Goal: Find specific page/section: Find specific page/section

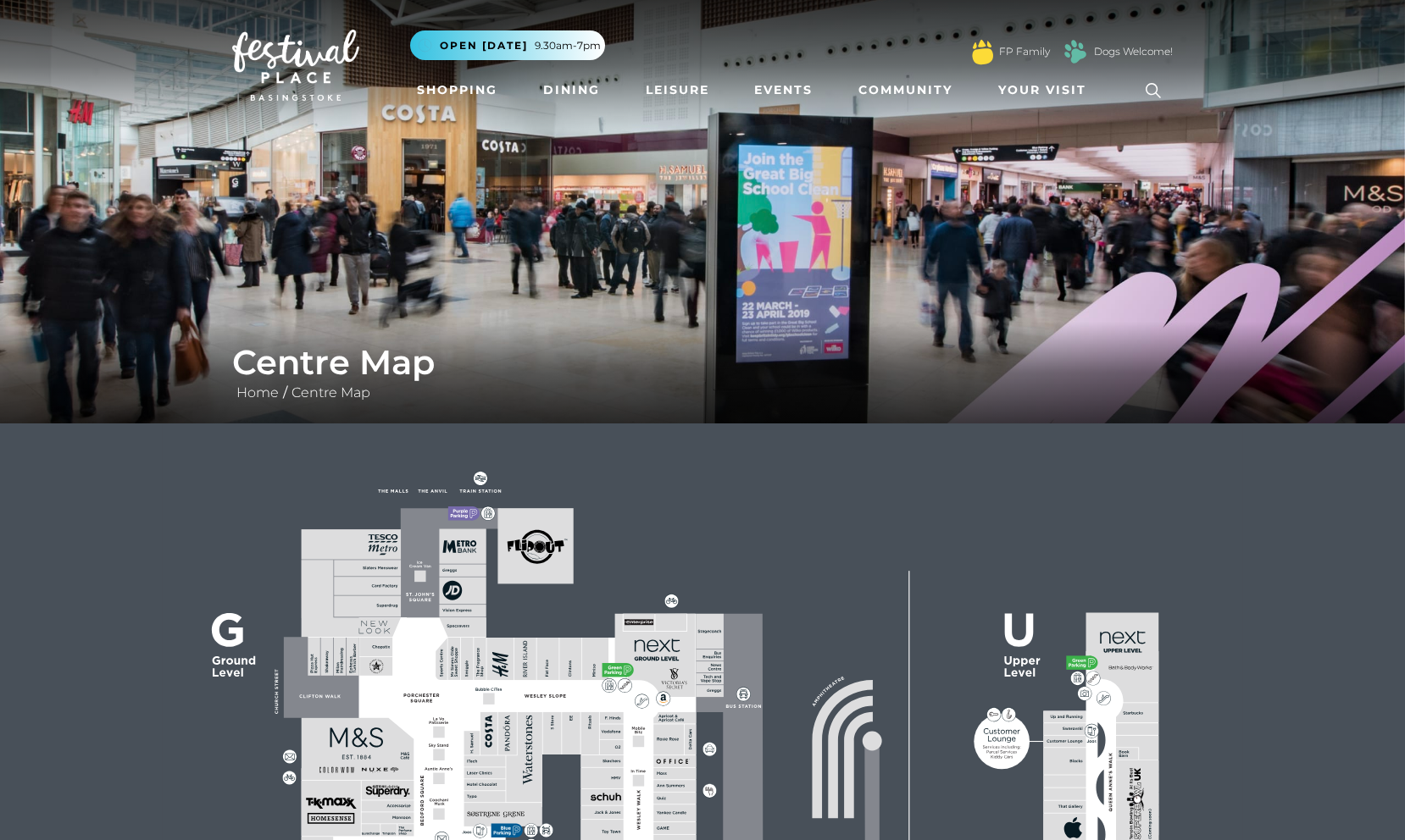
click at [450, 512] on rect at bounding box center [460, 512] width 24 height 13
drag, startPoint x: 371, startPoint y: 503, endPoint x: 461, endPoint y: 516, distance: 90.9
click at [371, 503] on rect at bounding box center [701, 804] width 1080 height 762
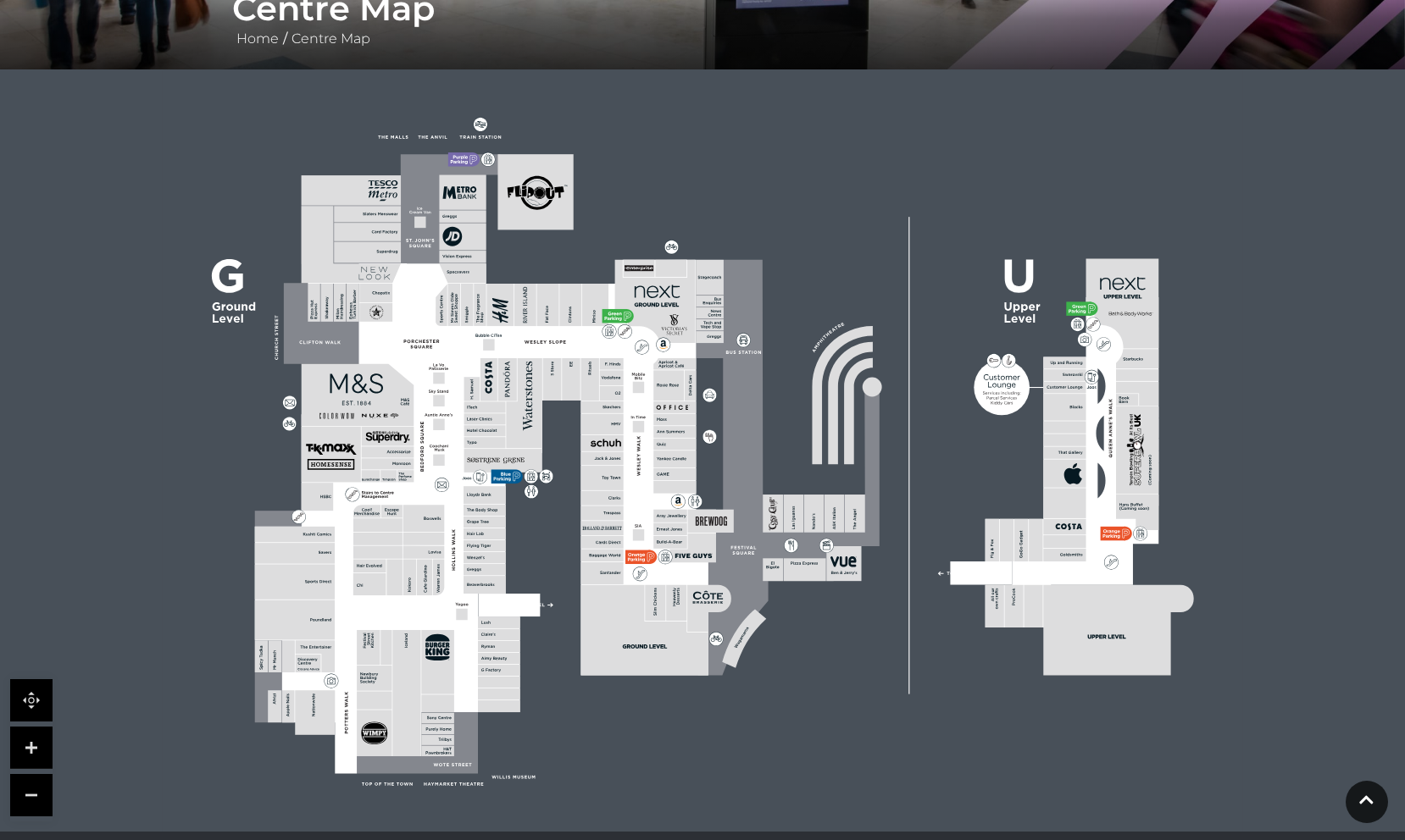
scroll to position [345, 0]
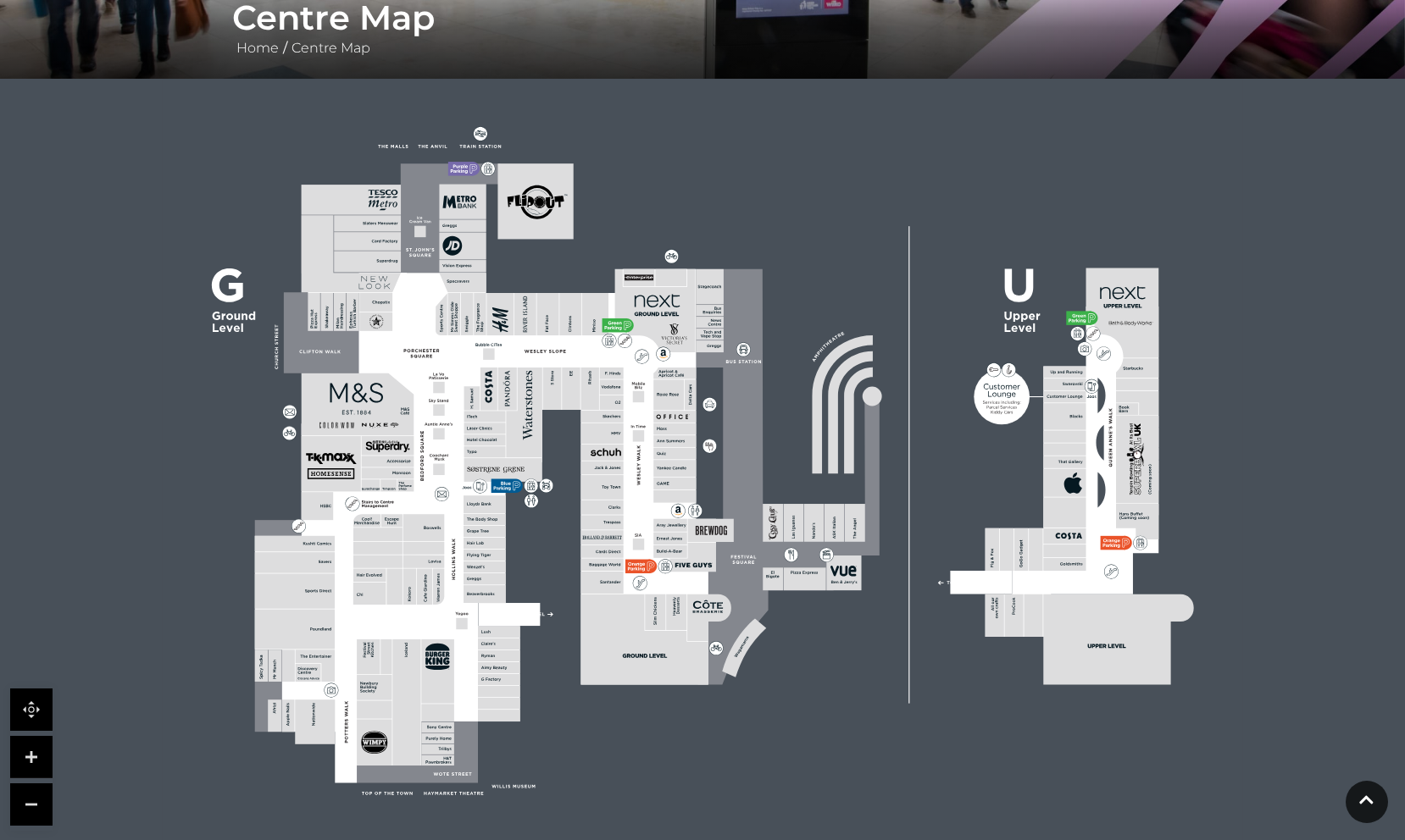
click at [419, 209] on polygon at bounding box center [401, 218] width 199 height 109
click at [418, 208] on polygon at bounding box center [401, 218] width 199 height 109
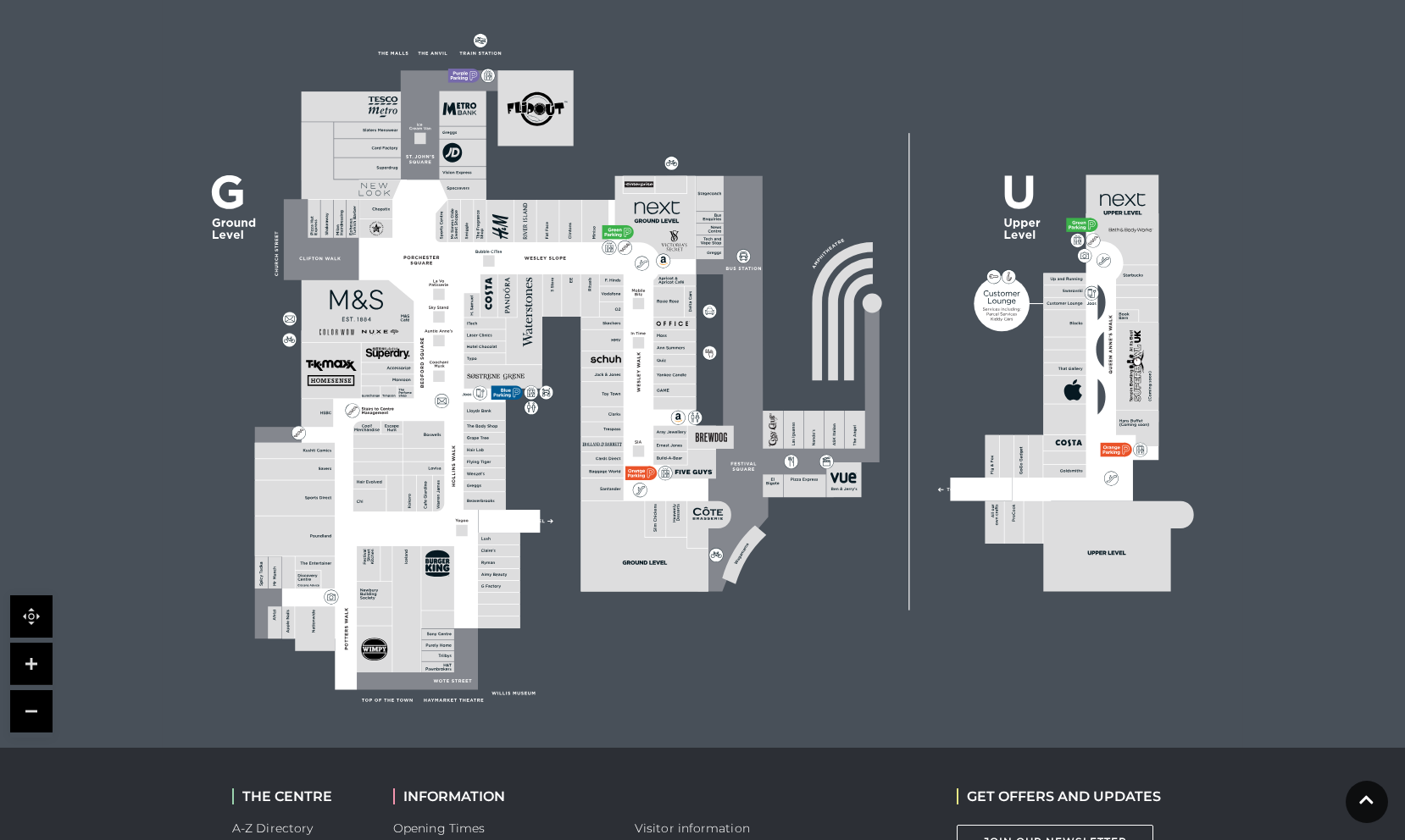
scroll to position [442, 0]
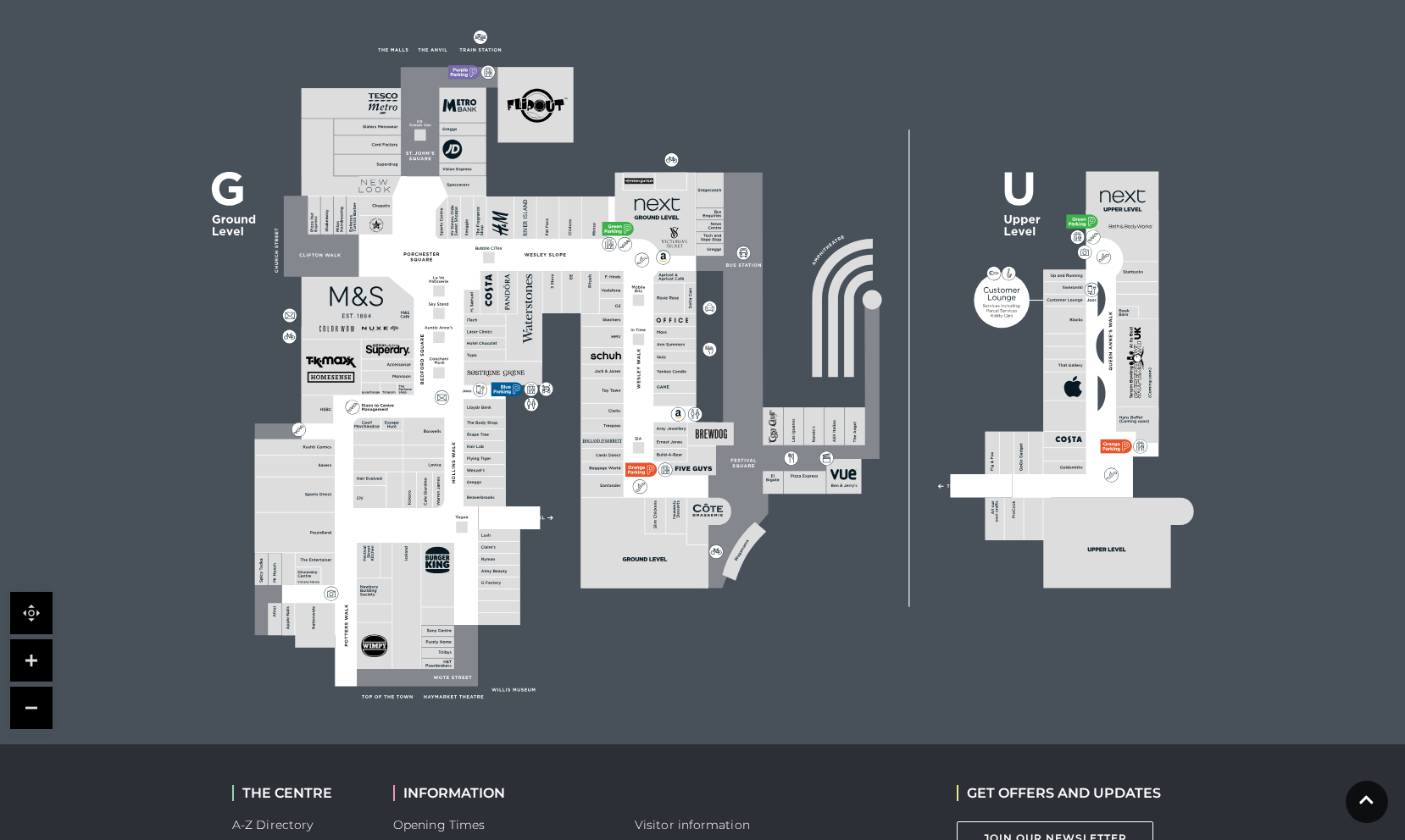
click at [41, 660] on link at bounding box center [31, 660] width 42 height 42
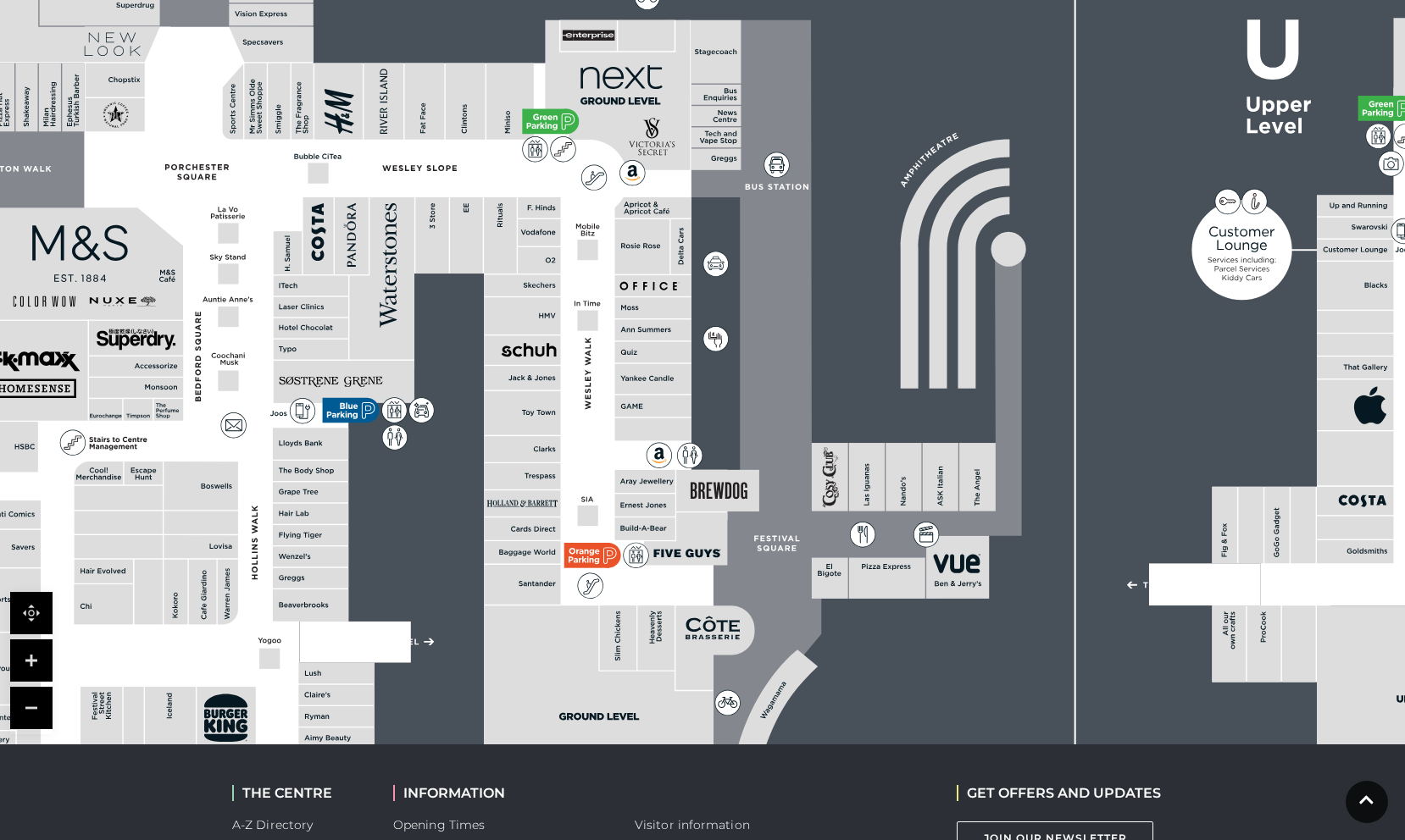
click at [36, 660] on link at bounding box center [31, 660] width 42 height 42
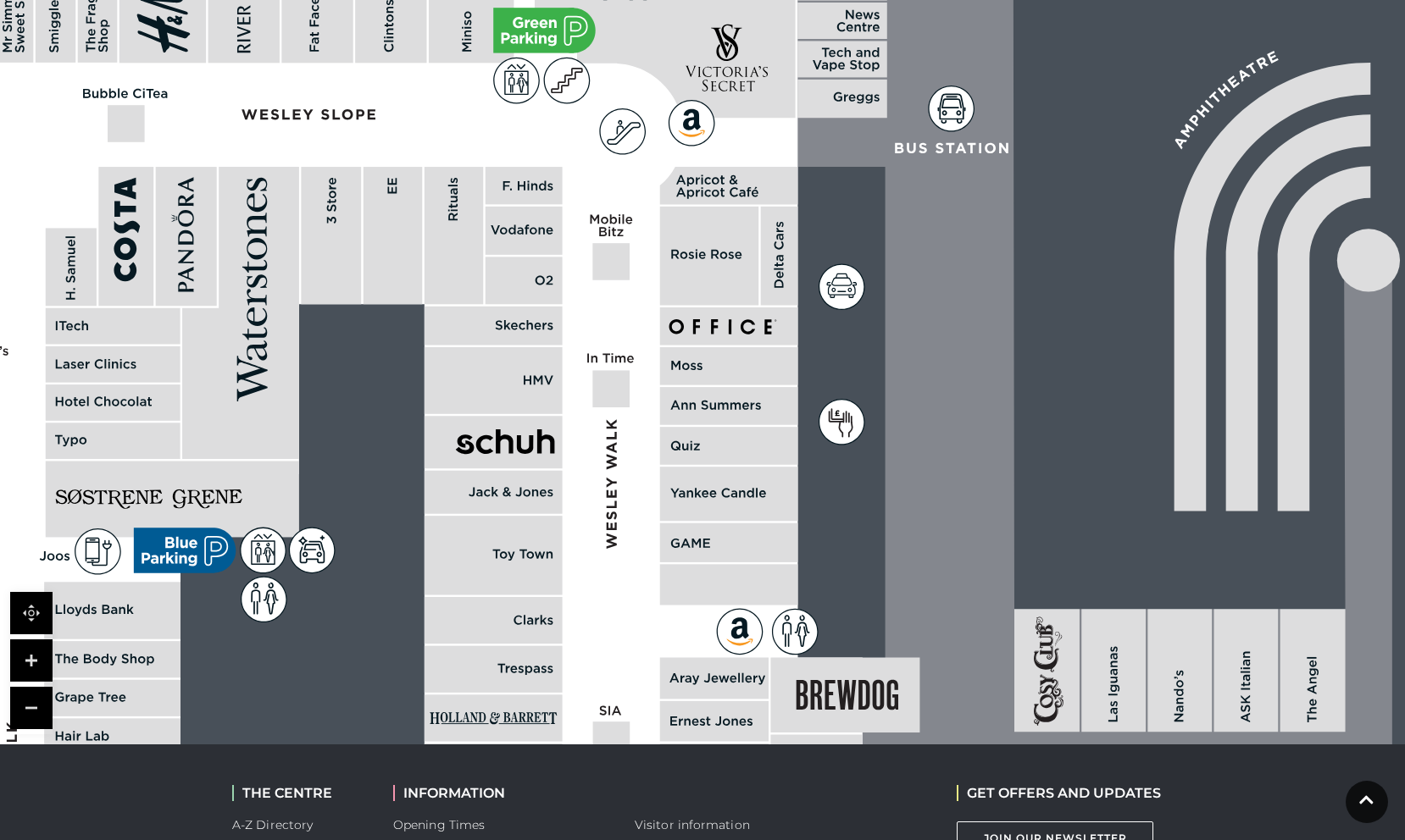
drag, startPoint x: 468, startPoint y: 410, endPoint x: 814, endPoint y: 652, distance: 422.2
click at [563, 414] on rect at bounding box center [494, 381] width 138 height 67
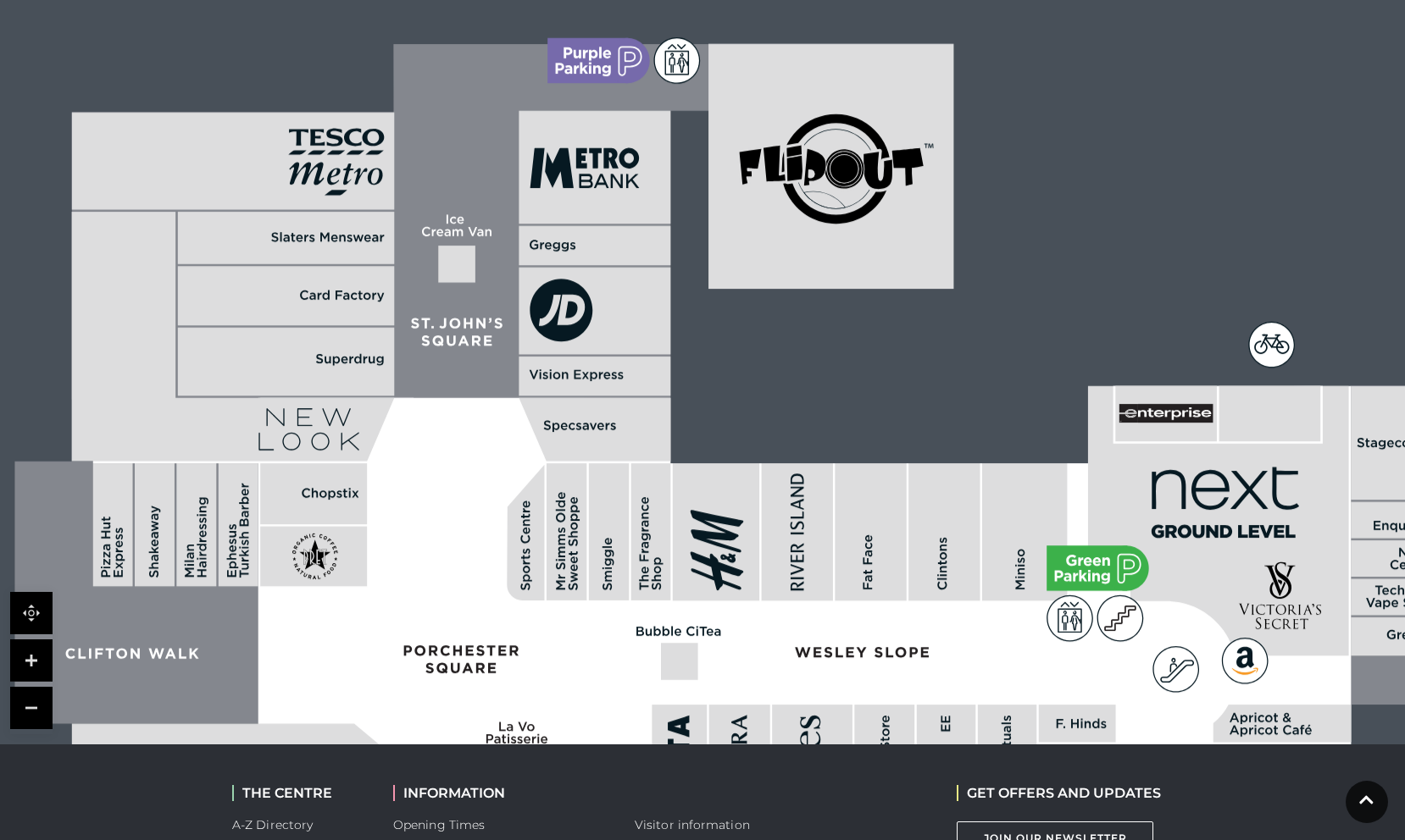
drag, startPoint x: 592, startPoint y: 547, endPoint x: 618, endPoint y: 589, distance: 49.4
click at [618, 589] on rect at bounding box center [609, 531] width 40 height 137
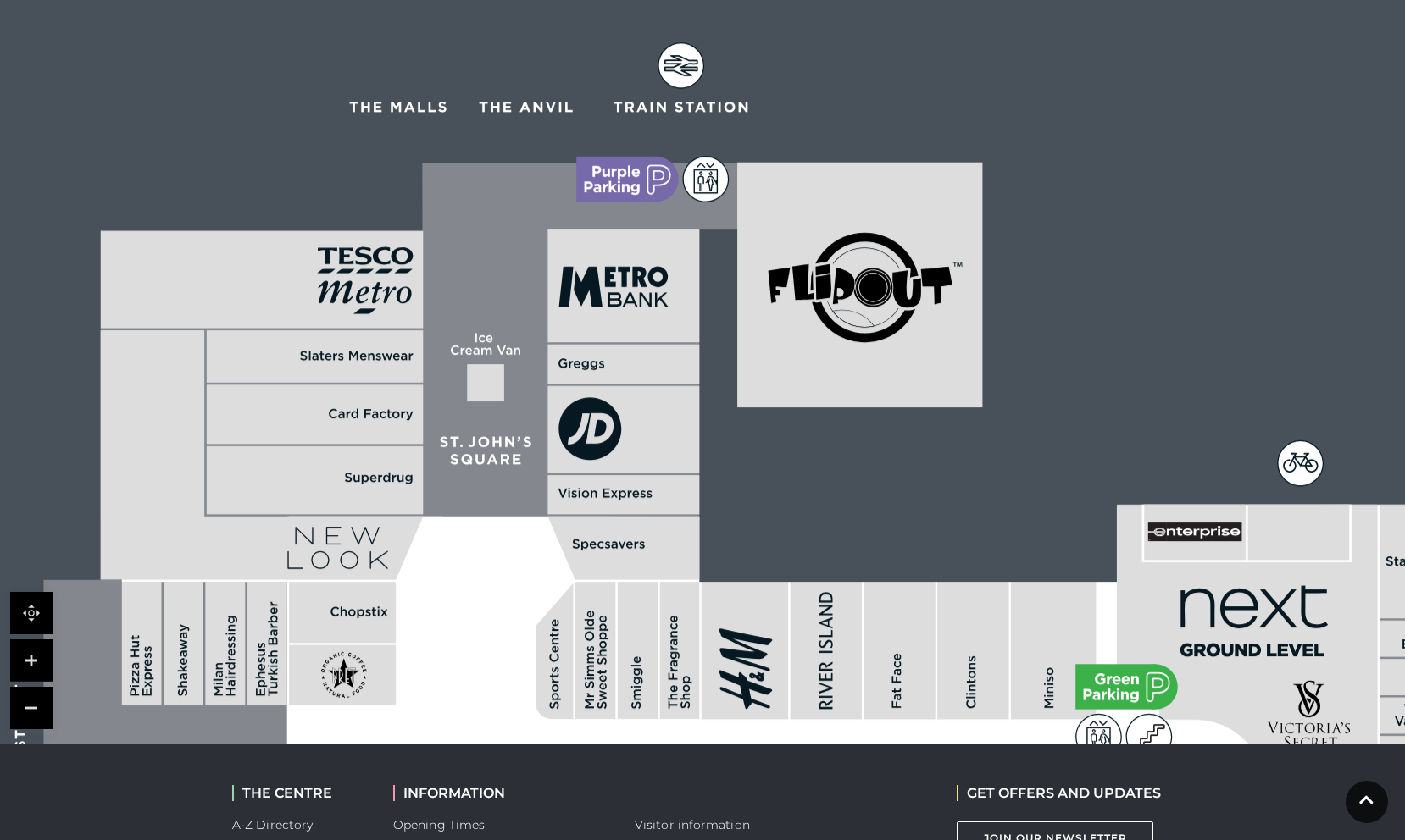
click at [661, 507] on rect at bounding box center [623, 494] width 152 height 39
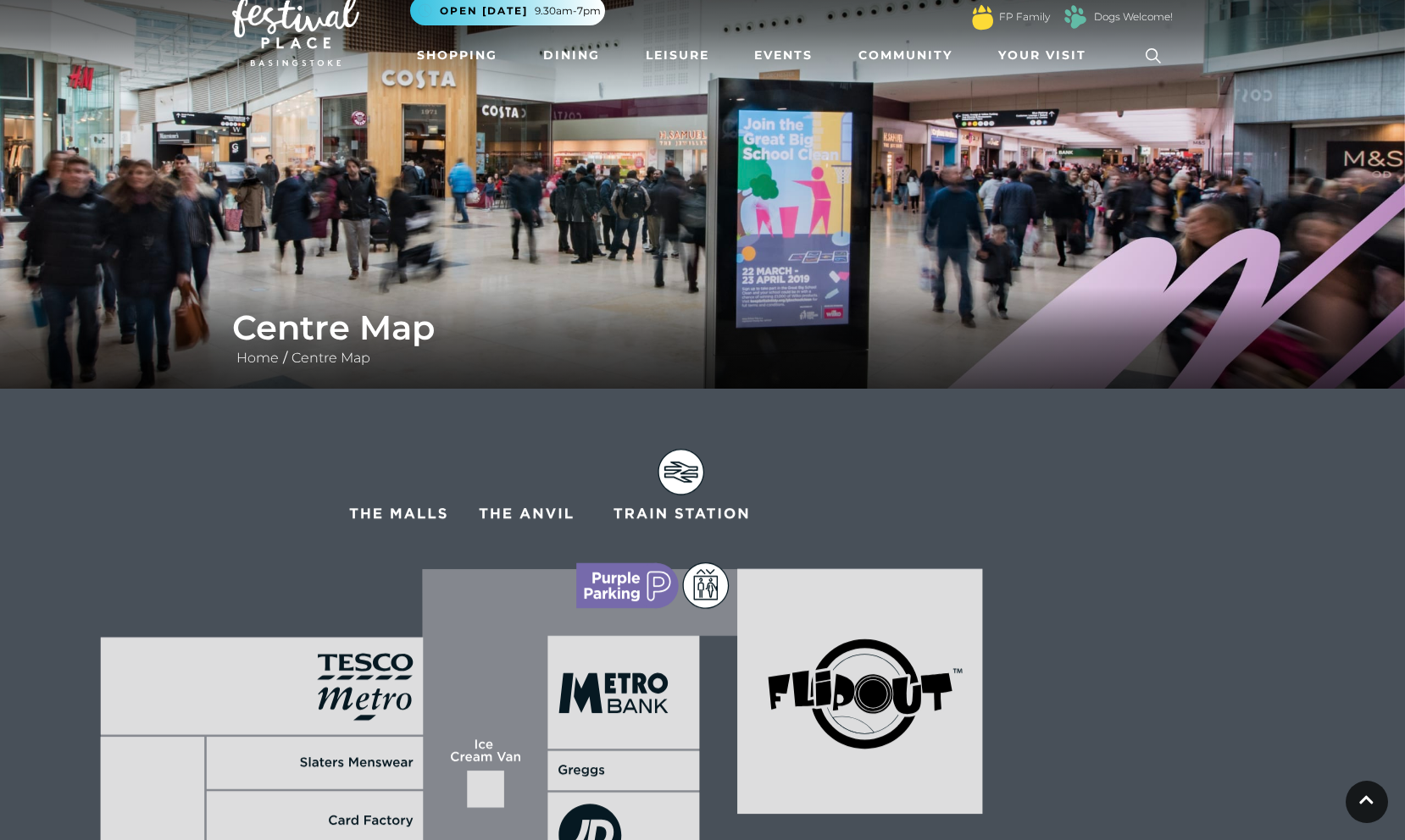
scroll to position [0, 0]
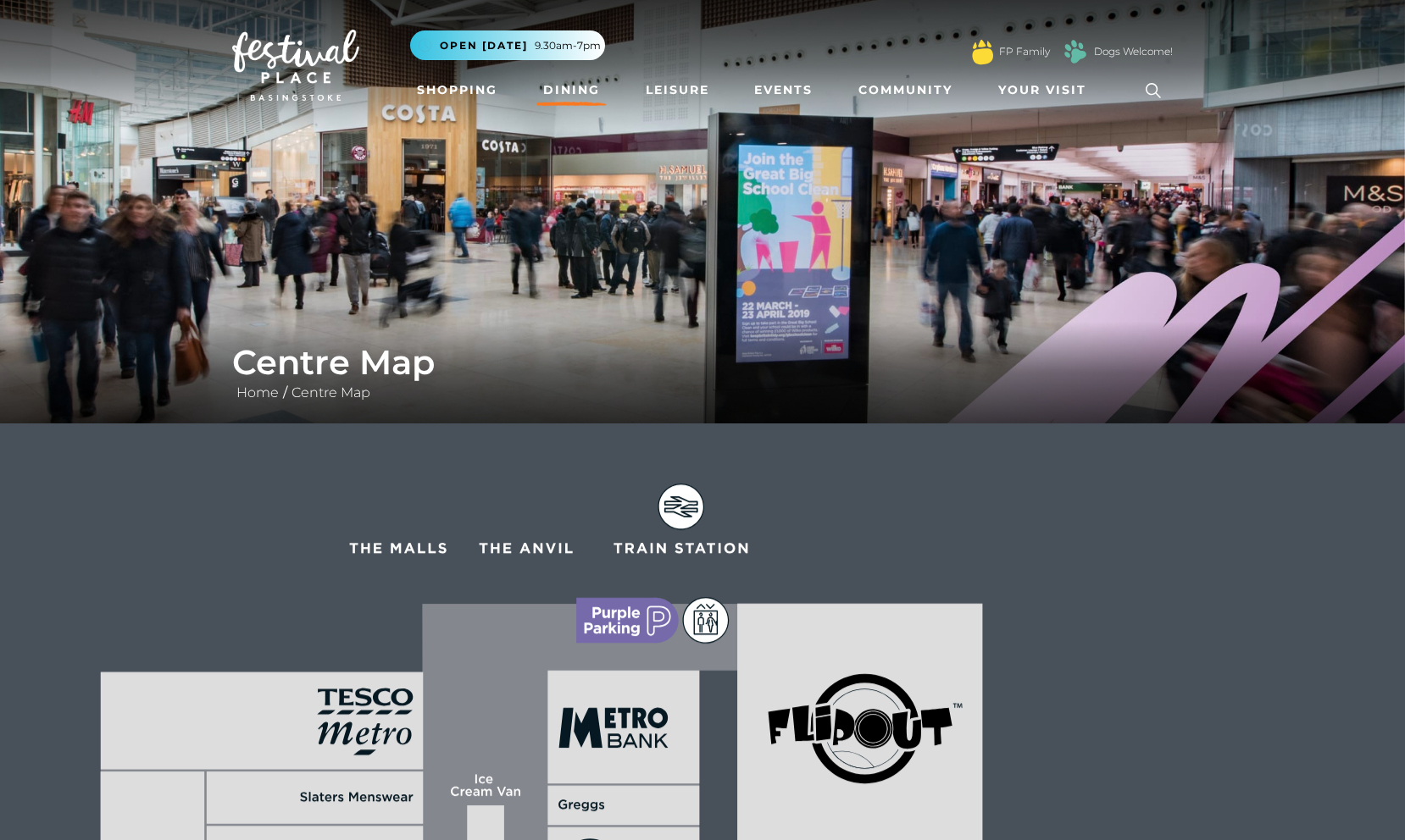
click at [573, 90] on link "Dining" at bounding box center [571, 90] width 70 height 31
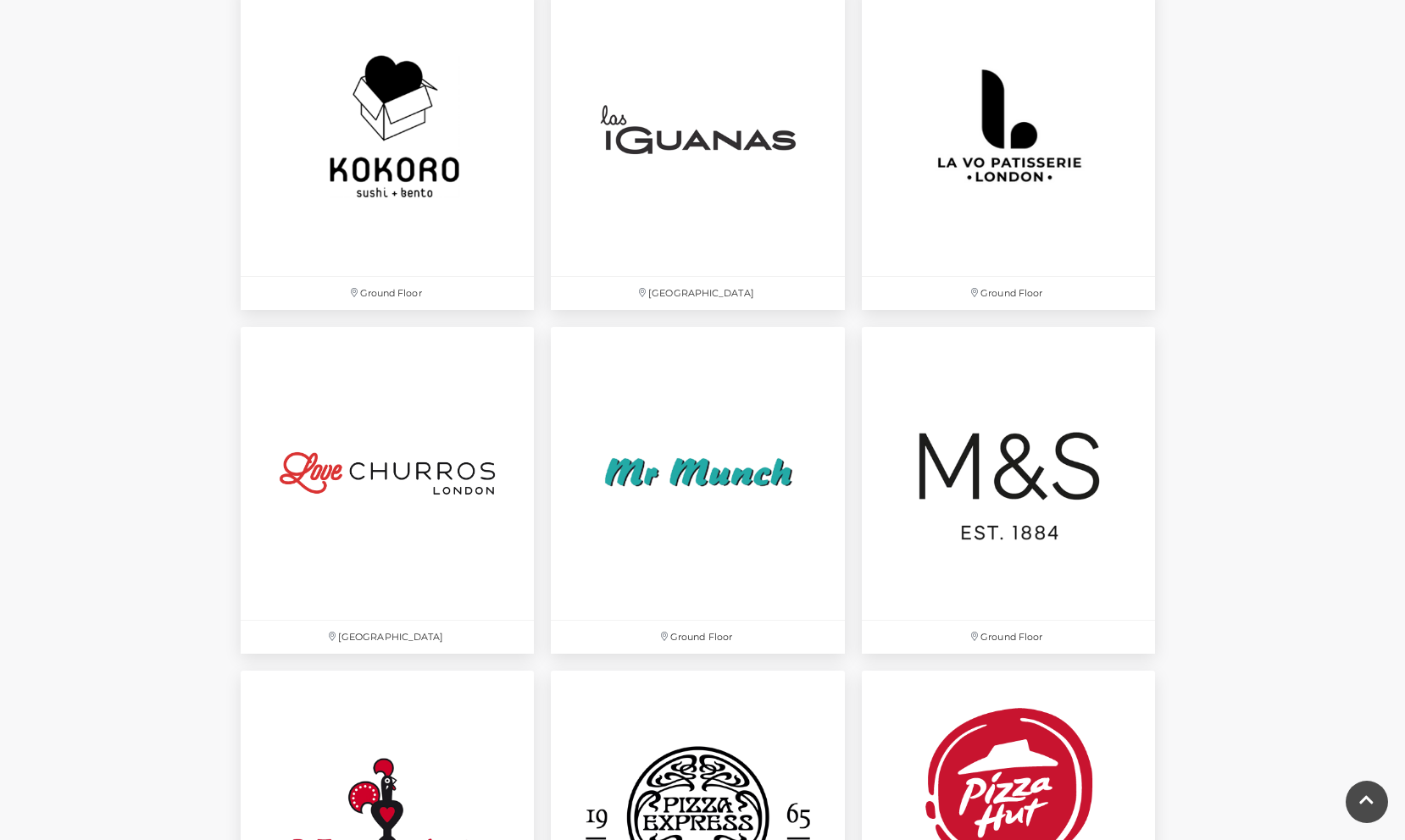
scroll to position [3912, 0]
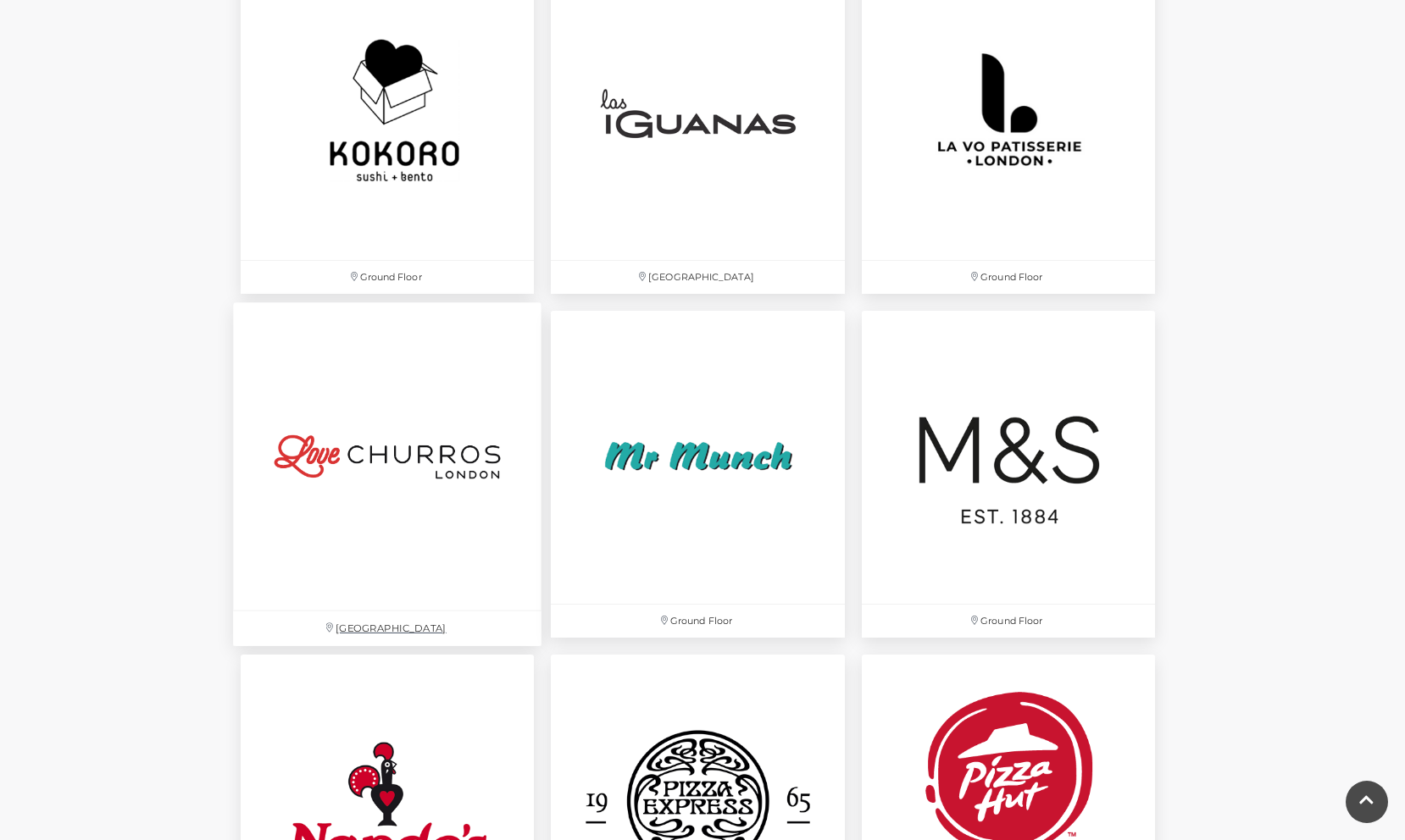
click at [417, 471] on img at bounding box center [388, 457] width 309 height 309
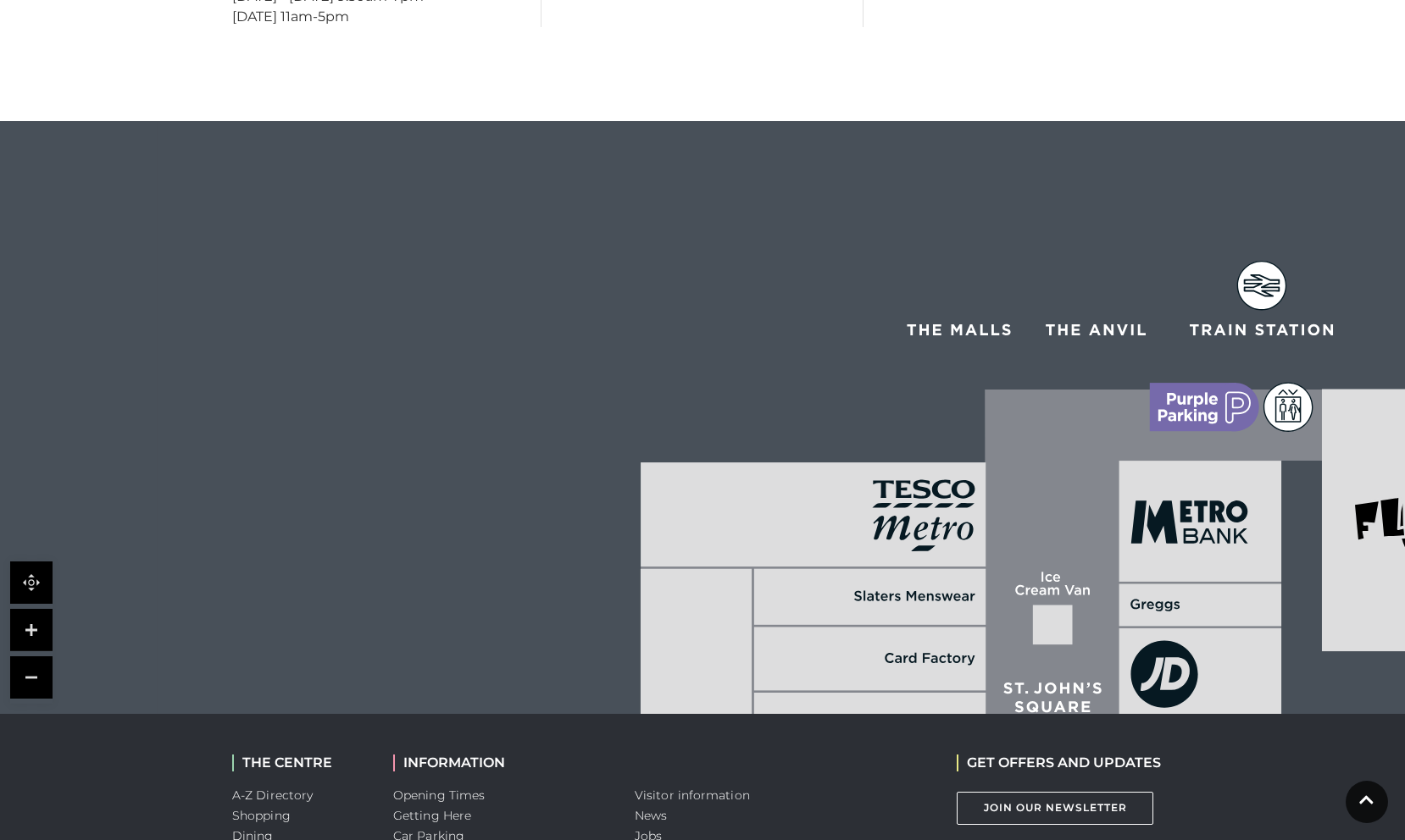
scroll to position [956, 0]
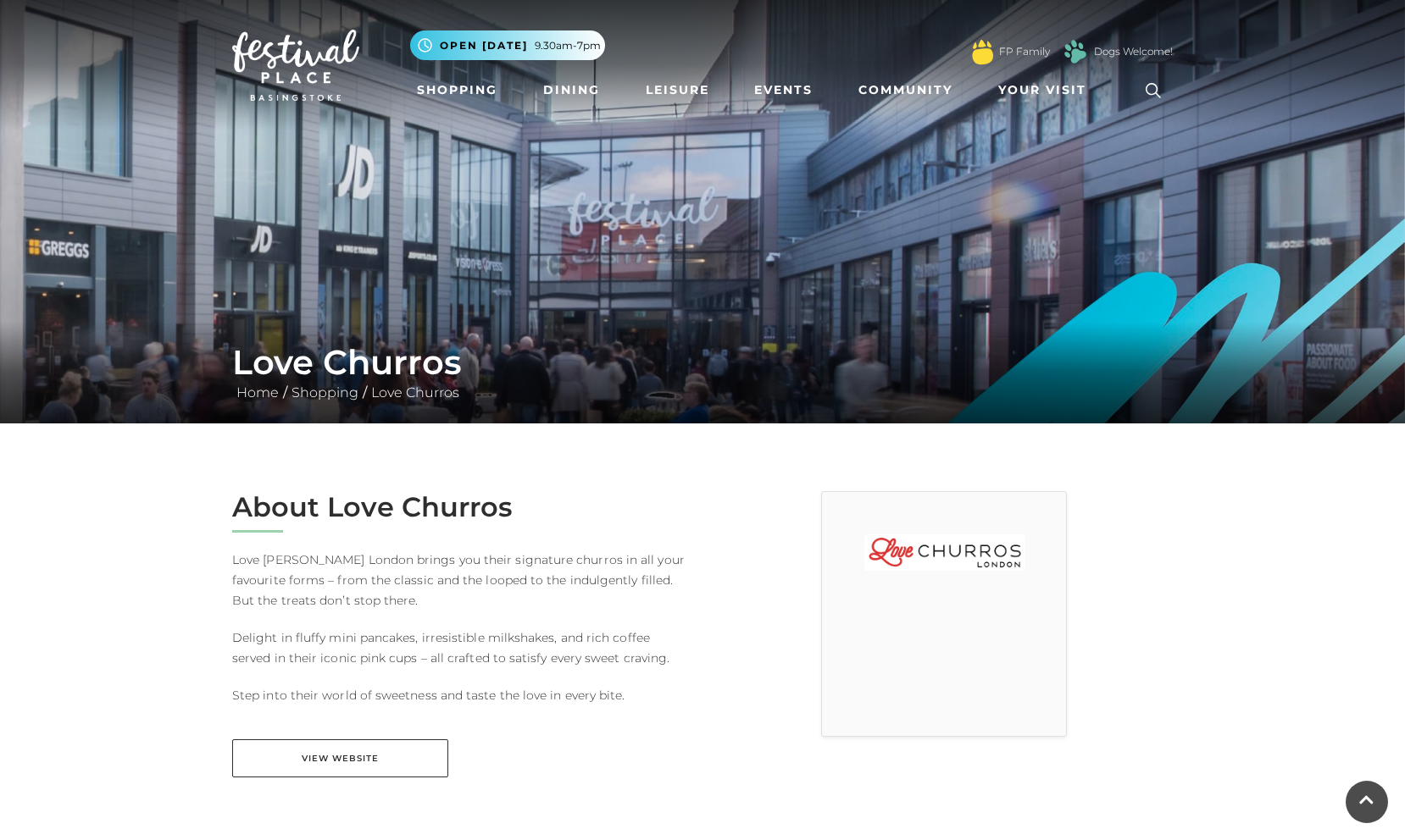
scroll to position [863, 0]
